Goal: Transaction & Acquisition: Book appointment/travel/reservation

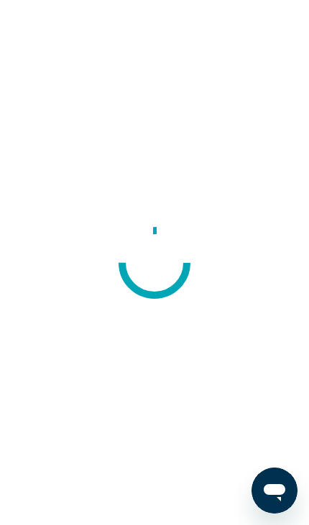
click at [276, 493] on icon "Відкрити вікно повідомлень" at bounding box center [274, 492] width 22 height 17
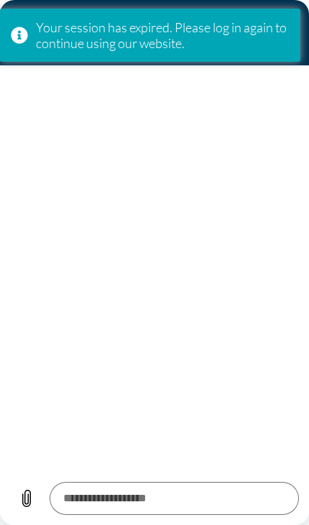
type textarea "*"
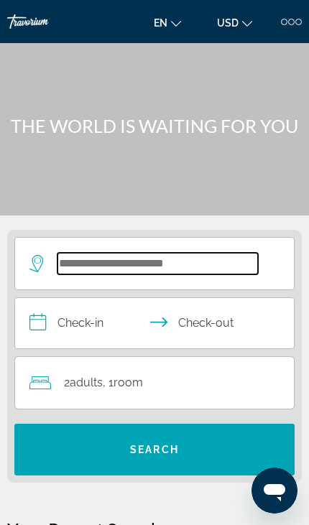
click at [169, 253] on input "Search hotel destination" at bounding box center [157, 264] width 200 height 22
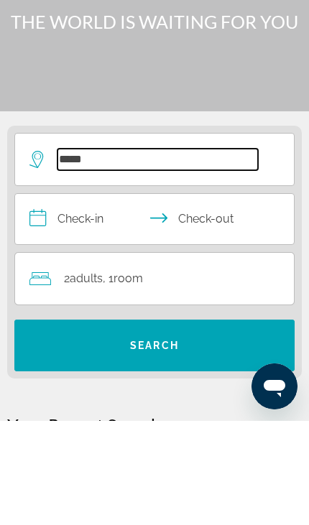
type input "****"
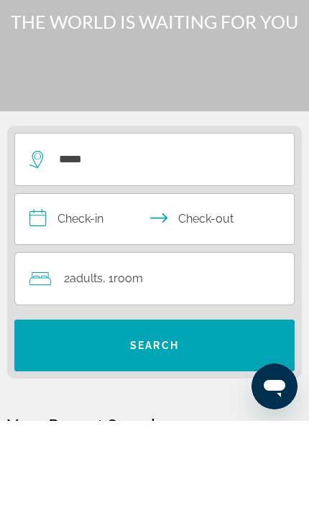
click at [274, 395] on icon "Відкрити вікно повідомлень" at bounding box center [274, 386] width 26 height 26
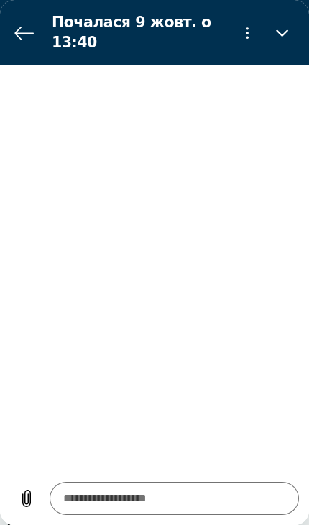
type textarea "*"
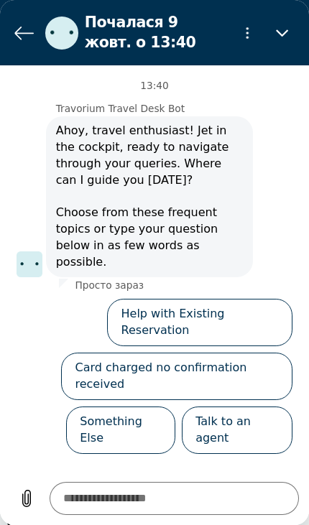
click at [21, 33] on icon "Повернутися до списку розмов" at bounding box center [24, 33] width 18 height 12
